Goal: Browse casually: Explore the website without a specific task or goal

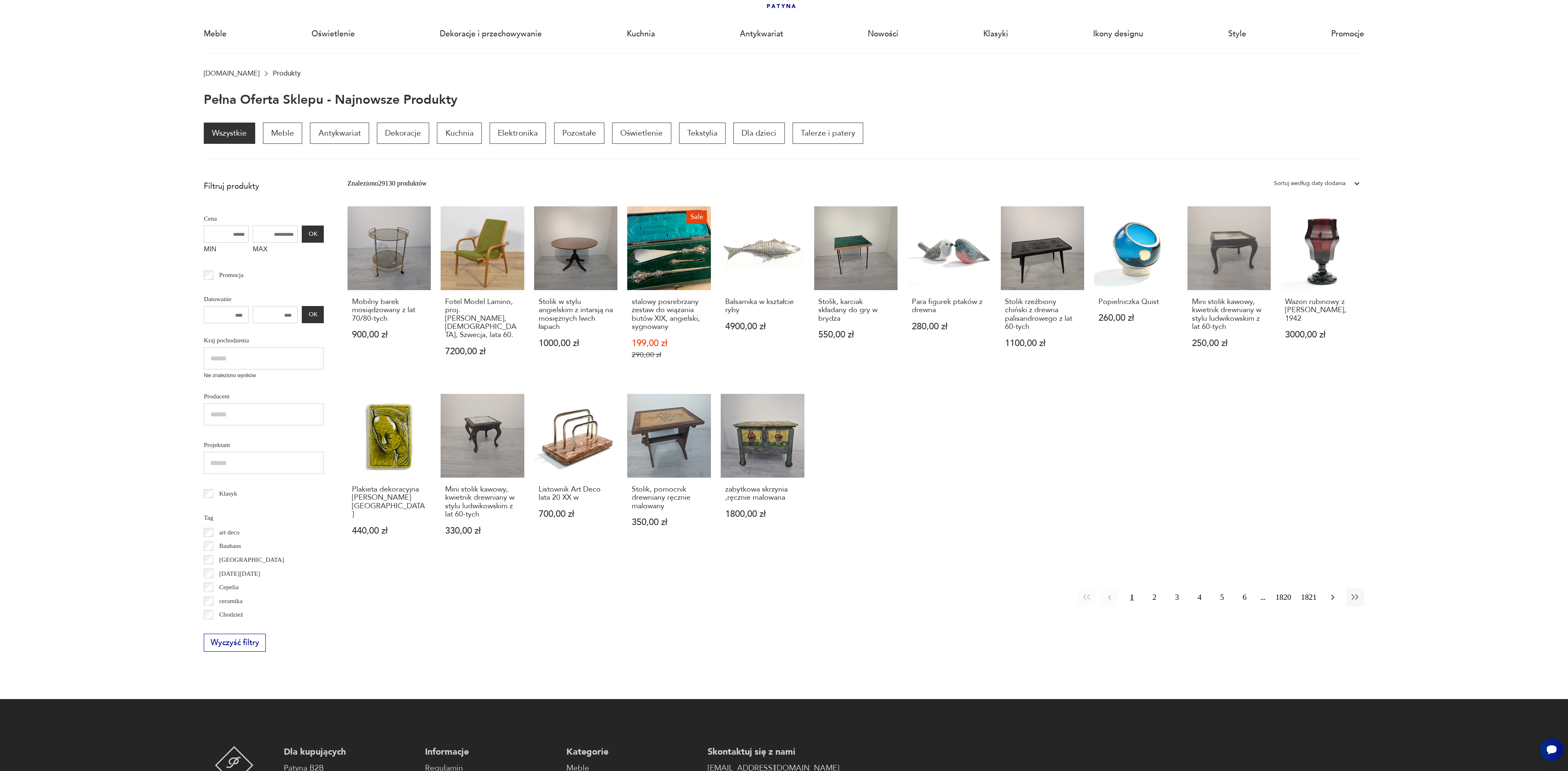
click at [1335, 599] on icon "button" at bounding box center [1333, 597] width 10 height 10
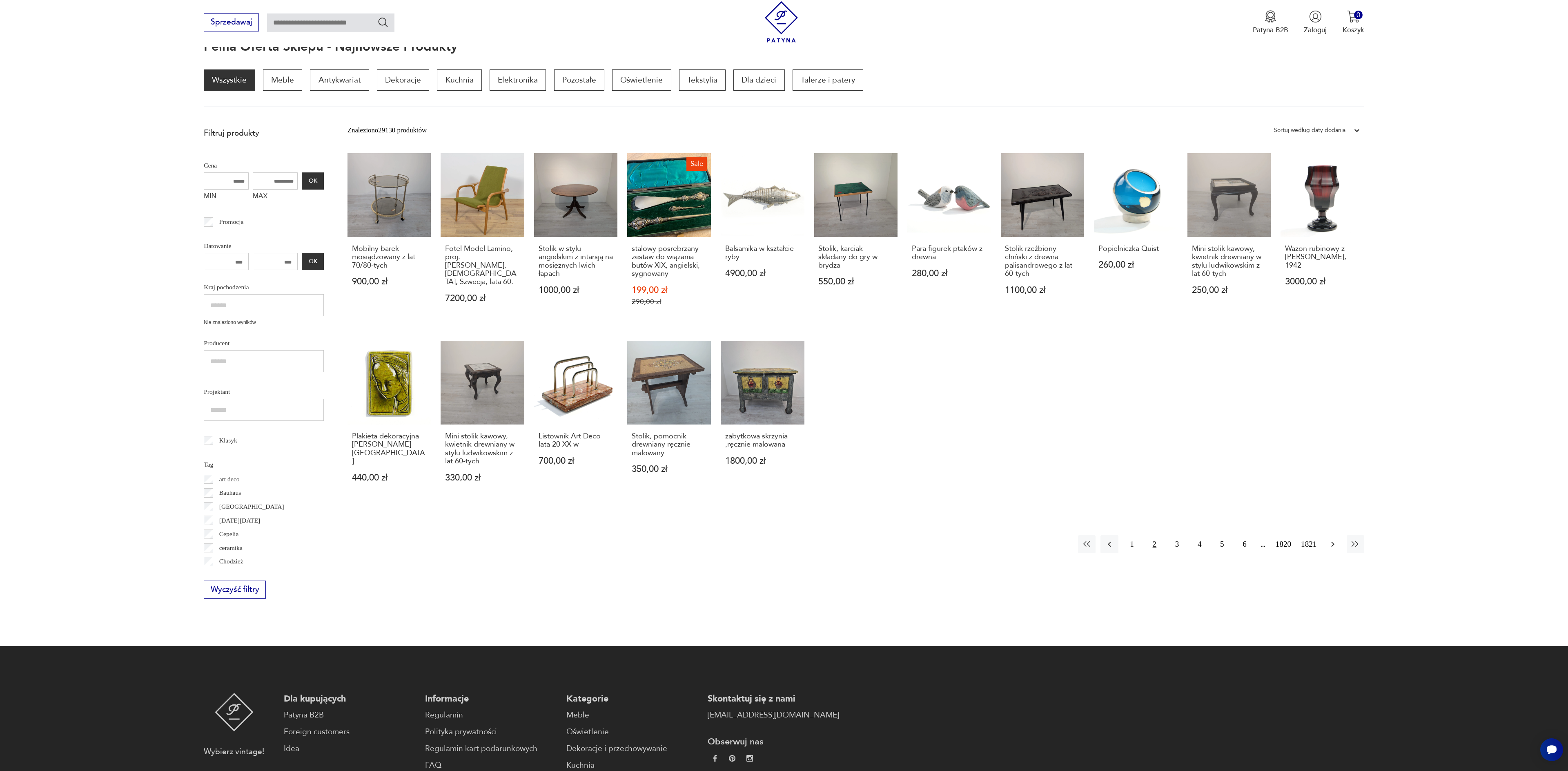
scroll to position [110, 0]
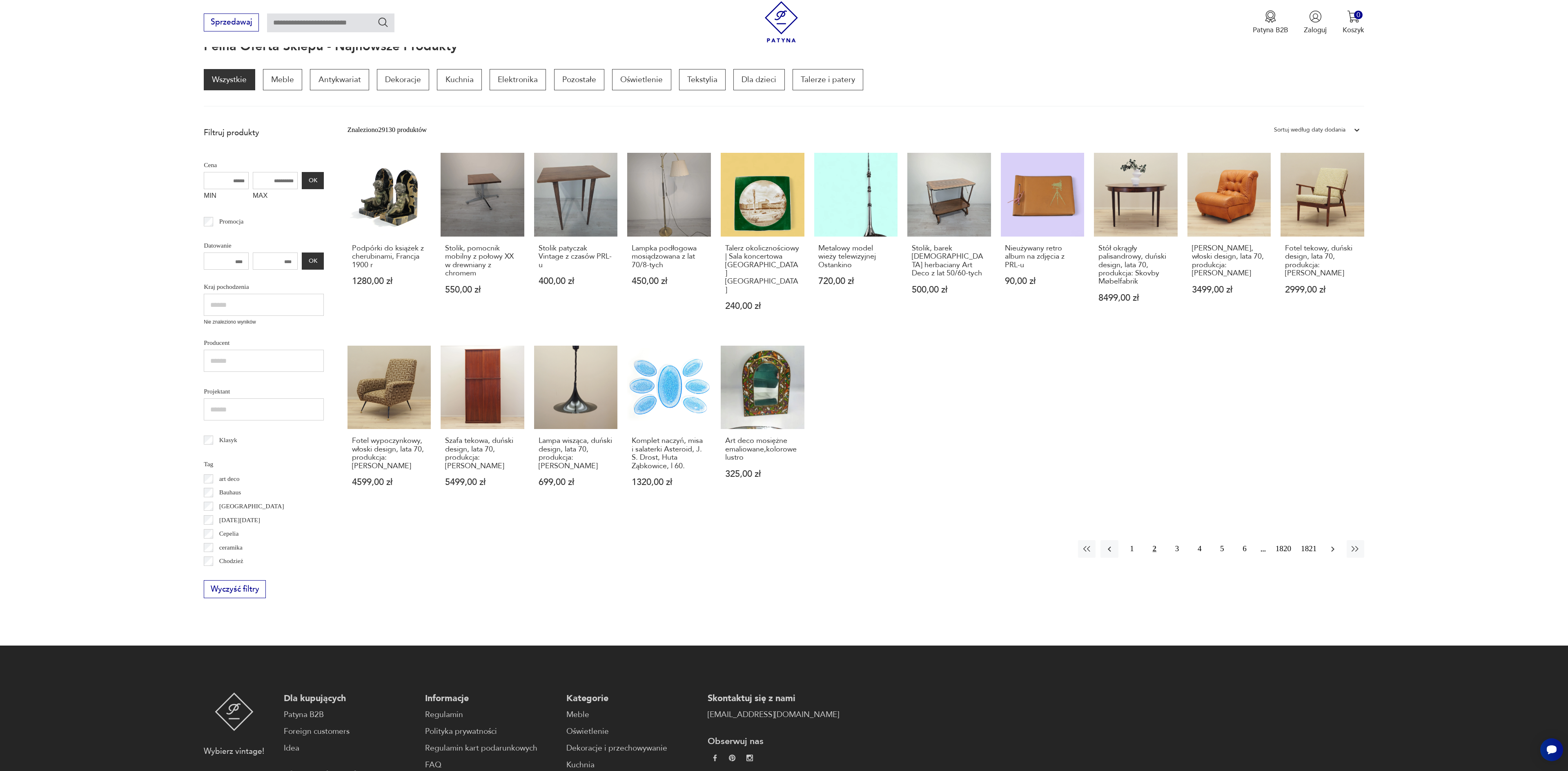
click at [1334, 546] on icon "button" at bounding box center [1332, 549] width 3 height 5
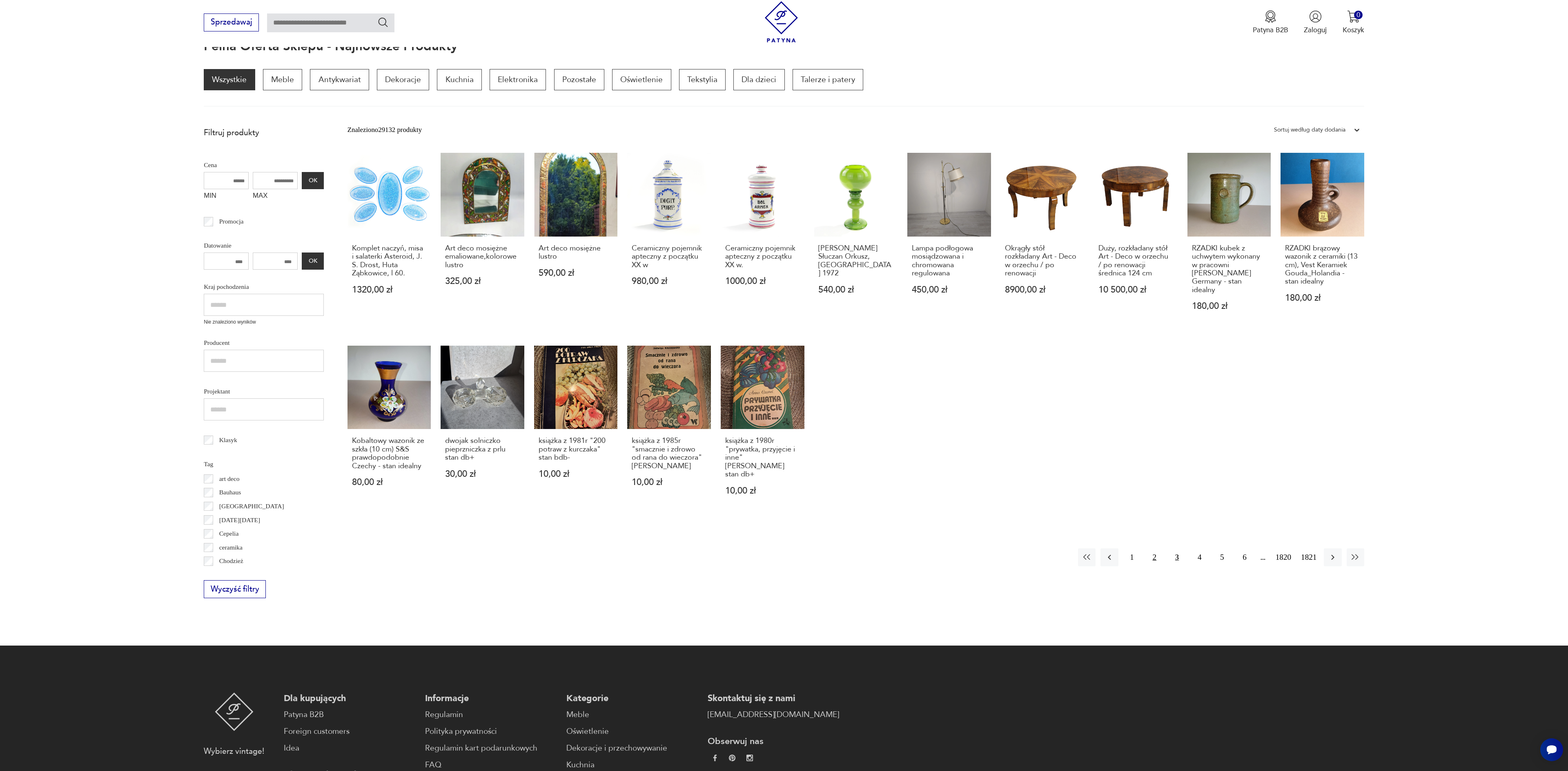
click at [1148, 548] on button "2" at bounding box center [1154, 557] width 18 height 18
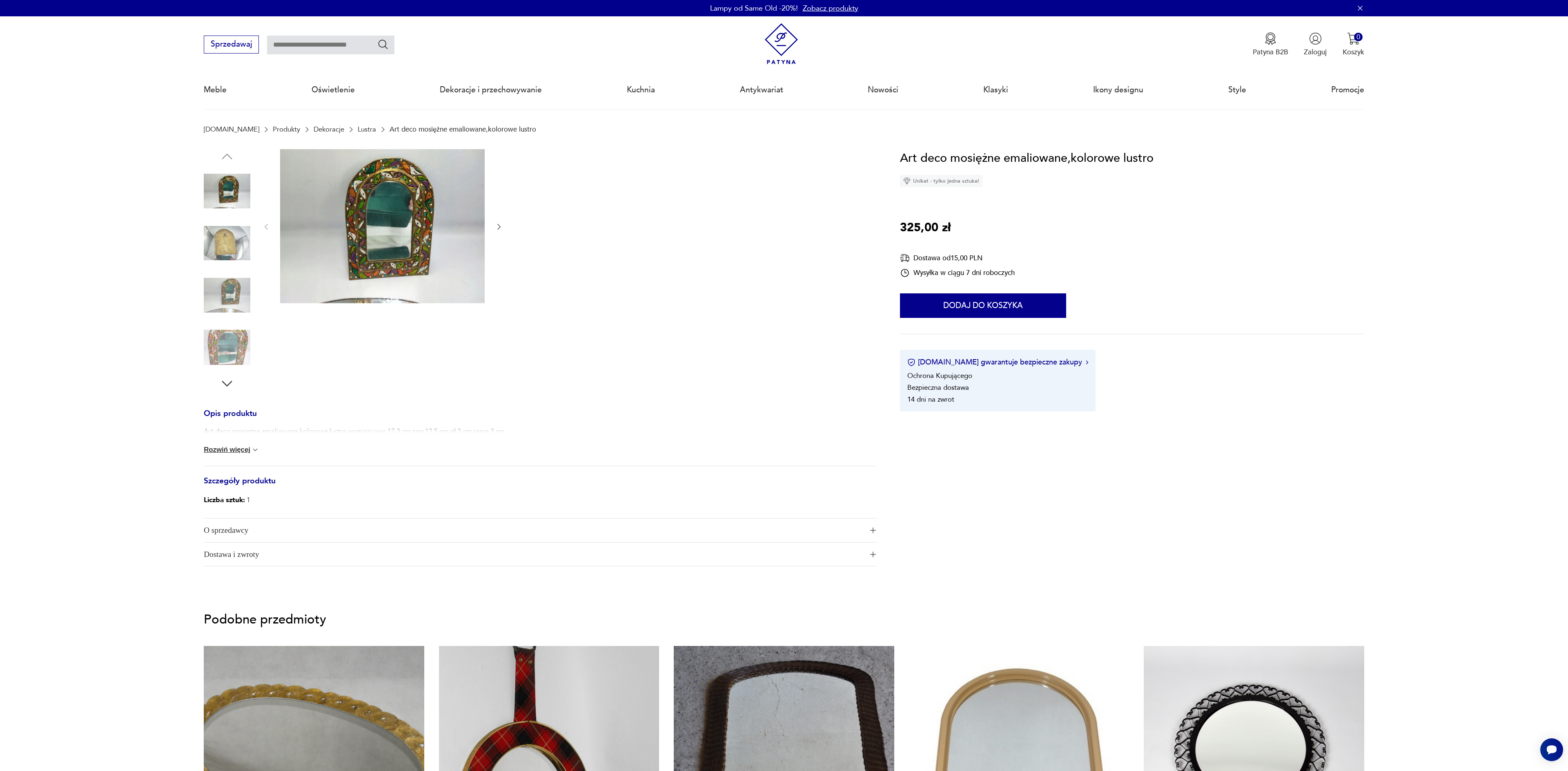
click at [403, 220] on img at bounding box center [382, 226] width 205 height 154
